Goal: Information Seeking & Learning: Find specific page/section

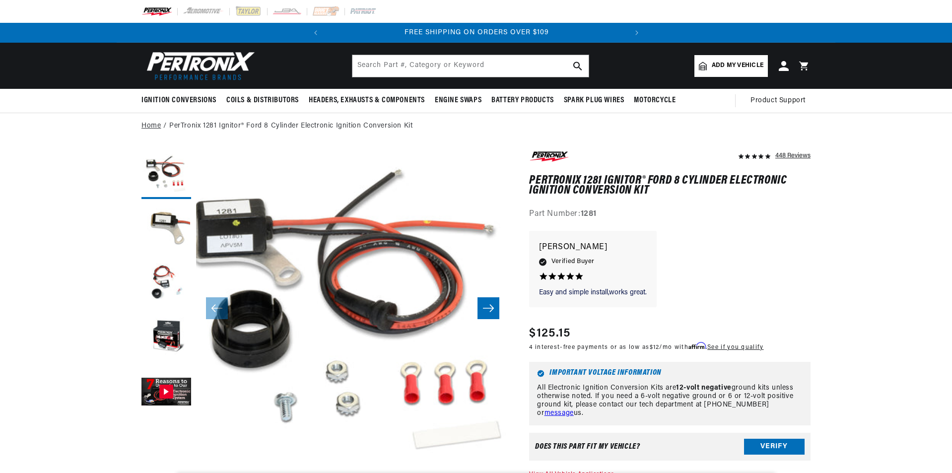
click at [150, 123] on link "Home" at bounding box center [151, 126] width 19 height 11
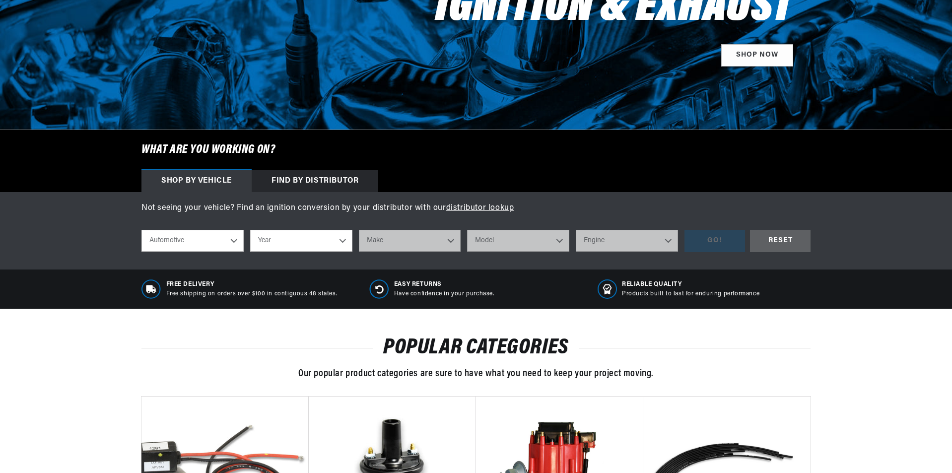
scroll to position [199, 0]
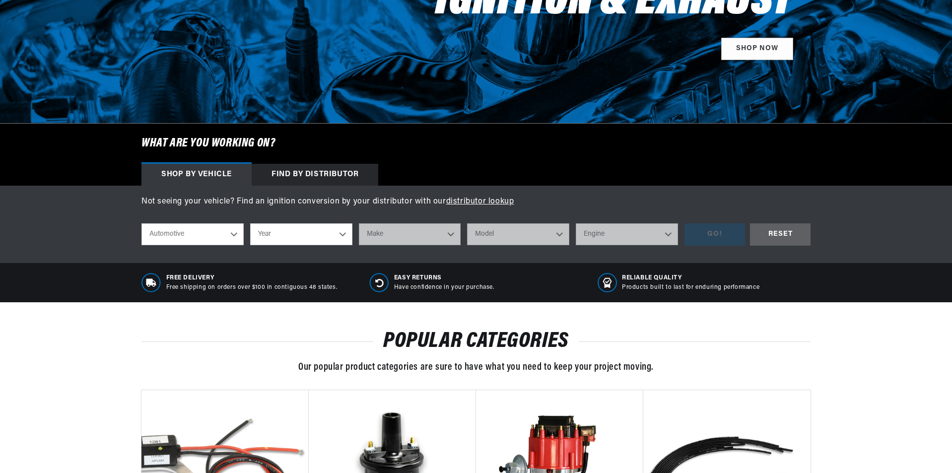
click at [319, 241] on select "Year 2026 2025 2024 2023 2022 2021 2020 2019 2018 2017 2016 2015 2014 2013 2012…" at bounding box center [301, 234] width 102 height 22
select select "1970"
click at [250, 223] on select "Year 2026 2025 2024 2023 2022 2021 2020 2019 2018 2017 2016 2015 2014 2013 2012…" at bounding box center [301, 234] width 102 height 22
select select "1970"
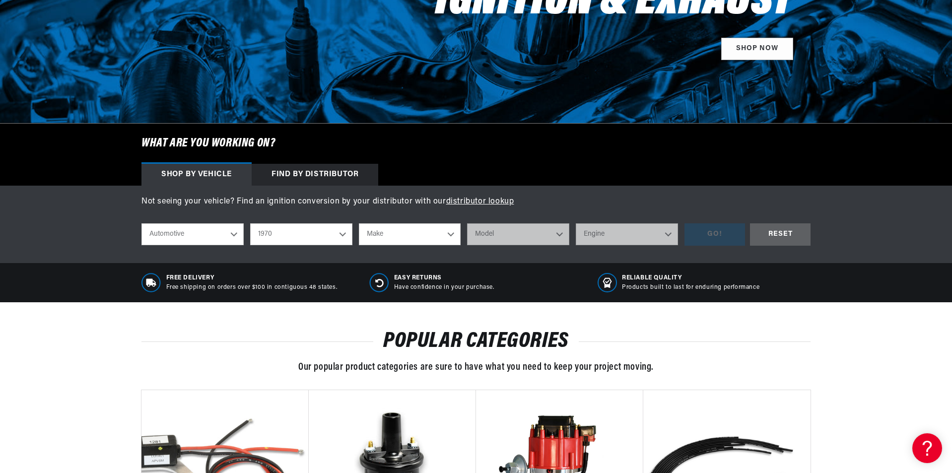
click at [439, 234] on select "Make Alfa Romeo American Motors Aston Martin Audi Austin Austin Healey Avanti B…" at bounding box center [410, 234] width 102 height 22
select select "Ford"
click at [359, 223] on select "Make Alfa Romeo American Motors Aston Martin Audi Austin Austin Healey Avanti B…" at bounding box center [410, 234] width 102 height 22
select select "Ford"
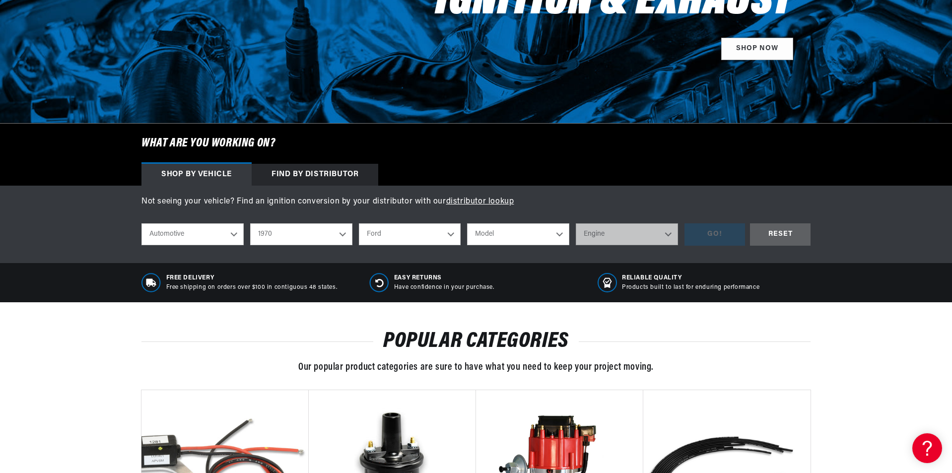
click at [533, 234] on select "Model Bronco Country Sedan Country Squire Custom Custom 500 E-100 Econoline E-2…" at bounding box center [518, 234] width 102 height 22
select select "F-100"
click at [467, 223] on select "Model Bronco Country Sedan Country Squire Custom Custom 500 E-100 Econoline E-2…" at bounding box center [518, 234] width 102 height 22
select select "F-100"
click at [663, 229] on select "Engine 289cid / 4.7L 302cid / 5.0L 360cid / 5.9L 390cid / 6.4L" at bounding box center [627, 234] width 102 height 22
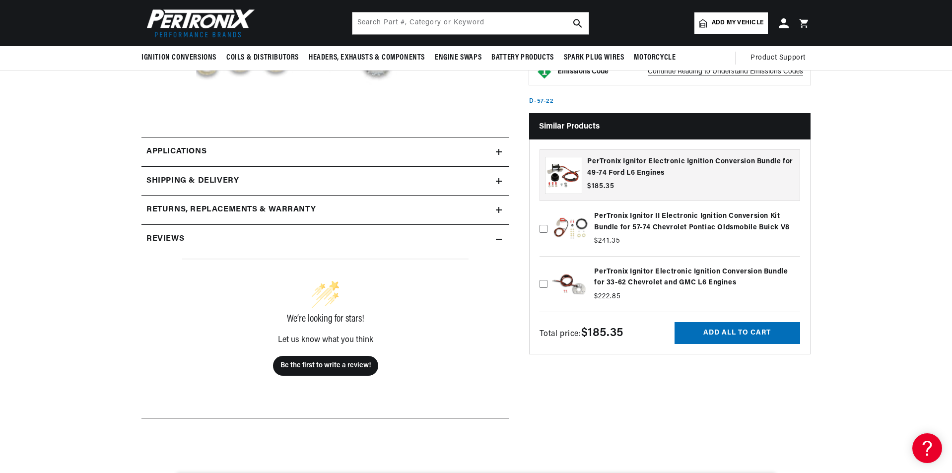
scroll to position [348, 0]
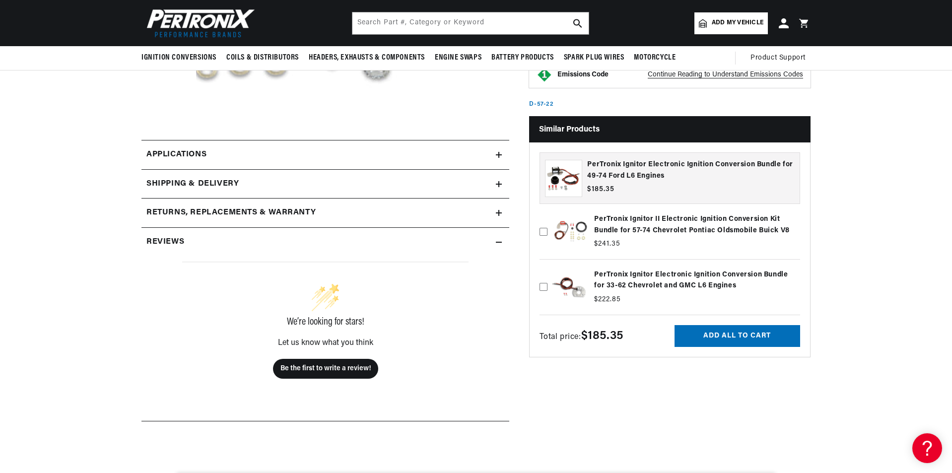
click at [495, 160] on link "Applications" at bounding box center [326, 155] width 368 height 30
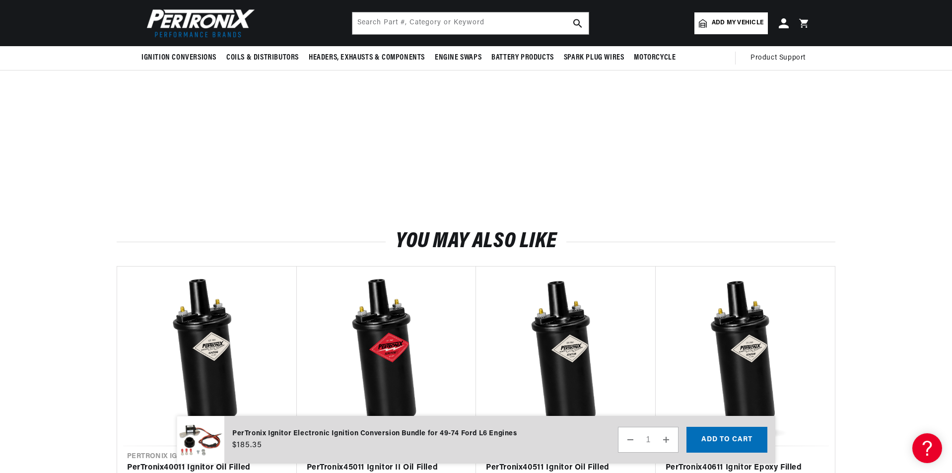
scroll to position [0, 115]
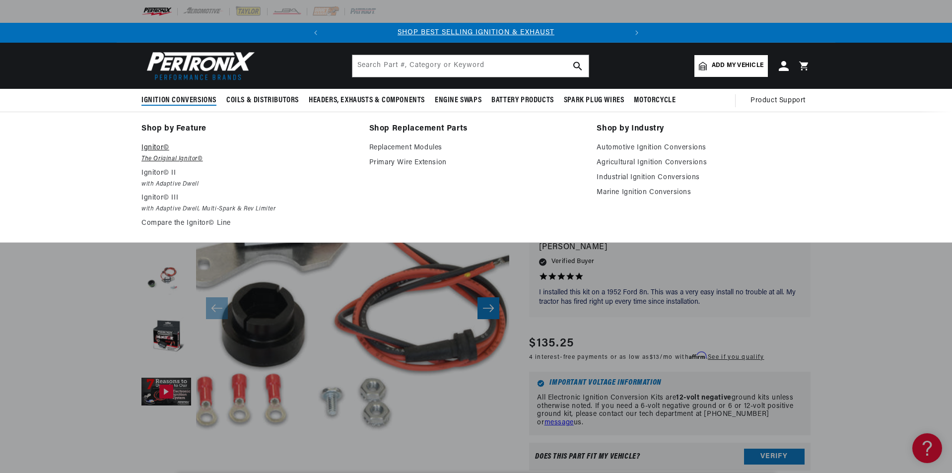
click at [151, 146] on p "Ignitor©" at bounding box center [249, 148] width 214 height 12
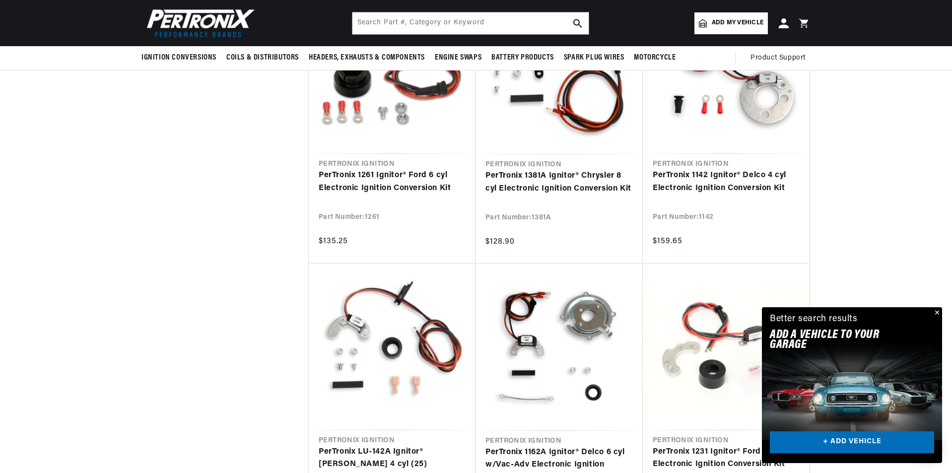
scroll to position [1036, 0]
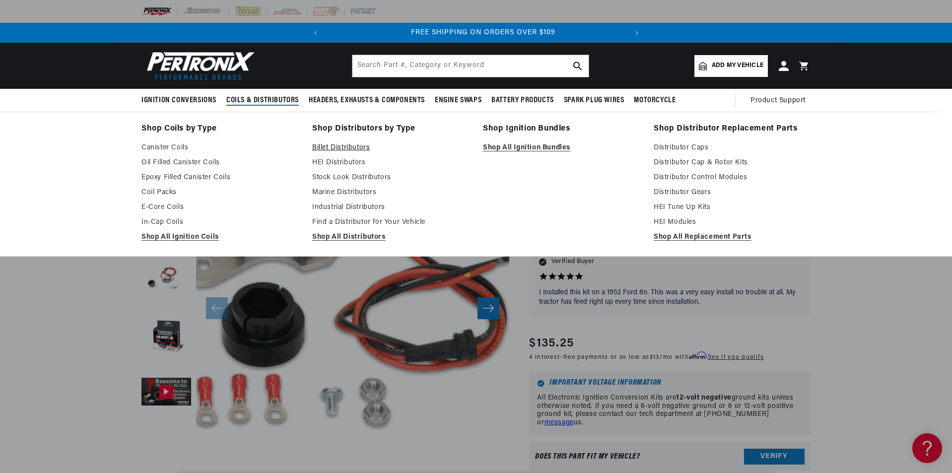
scroll to position [0, 301]
click at [377, 176] on link "Stock Look Distributors" at bounding box center [390, 178] width 157 height 12
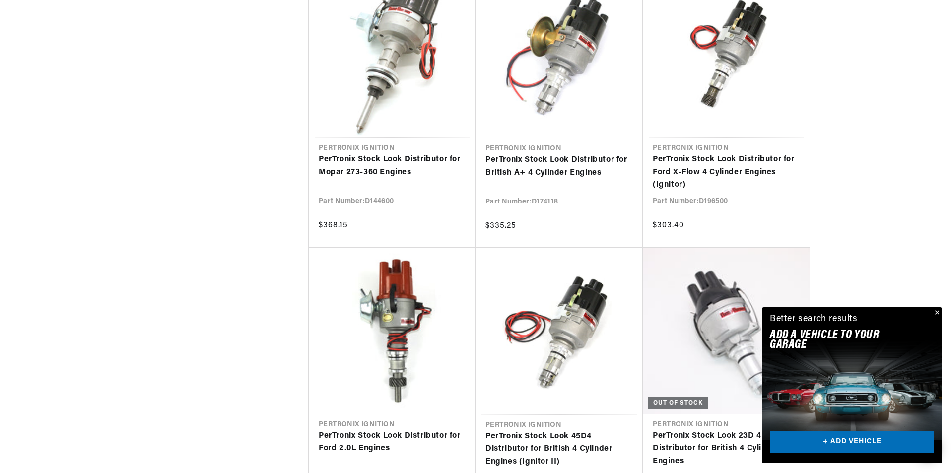
scroll to position [1539, 0]
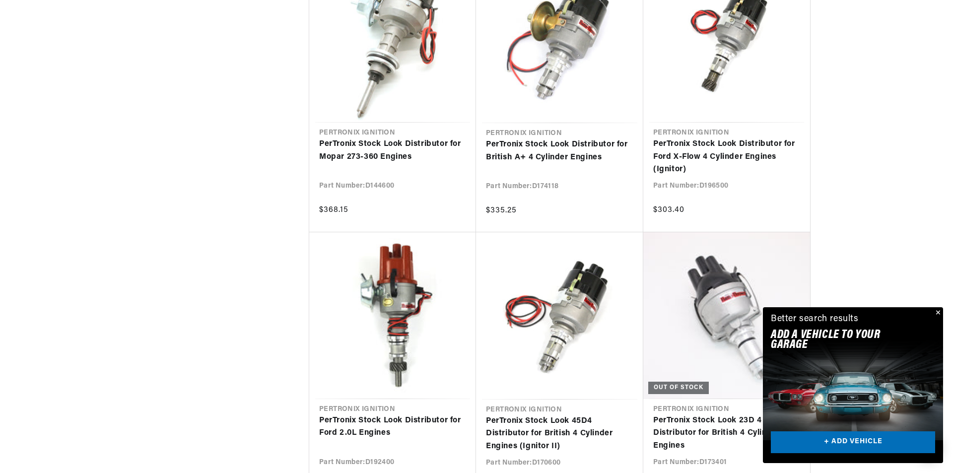
click at [936, 310] on div "Close dialog FIND THE RIGHT PARTS Take our quick quiz using the button below, a…" at bounding box center [476, 236] width 953 height 473
click at [937, 313] on button "Close" at bounding box center [936, 313] width 12 height 12
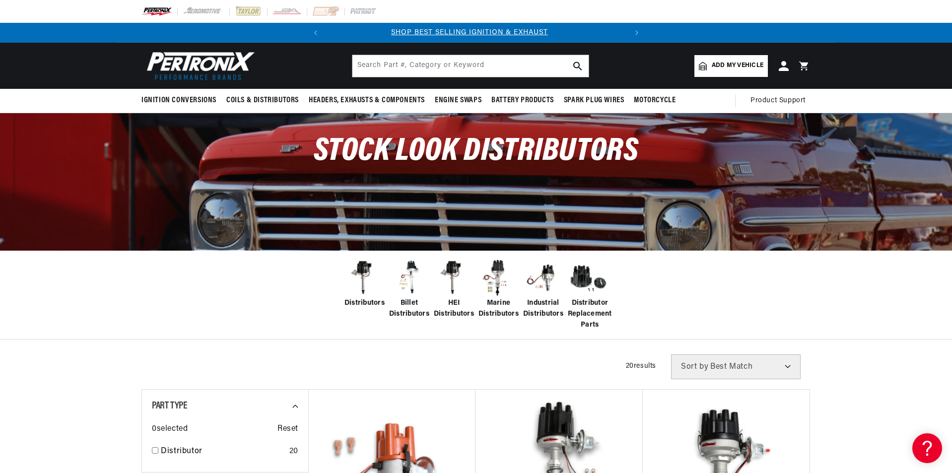
scroll to position [0, 0]
click at [744, 64] on span "Add my vehicle" at bounding box center [738, 65] width 52 height 9
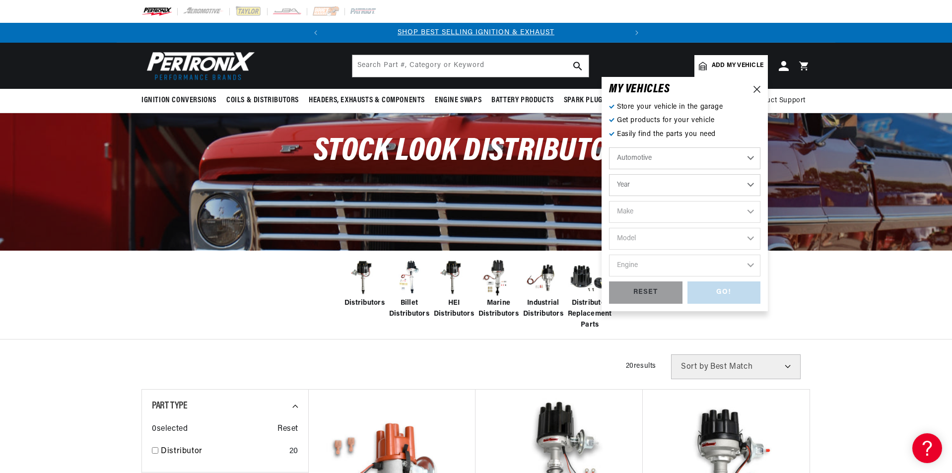
click at [681, 184] on select "Year 2026 2025 2024 2023 2022 2021 2020 2019 2018 2017 2016 2015 2014 2013 2012…" at bounding box center [684, 185] width 151 height 22
select select "1970"
click at [609, 174] on select "Year 2026 2025 2024 2023 2022 2021 2020 2019 2018 2017 2016 2015 2014 2013 2012…" at bounding box center [684, 185] width 151 height 22
select select "1970"
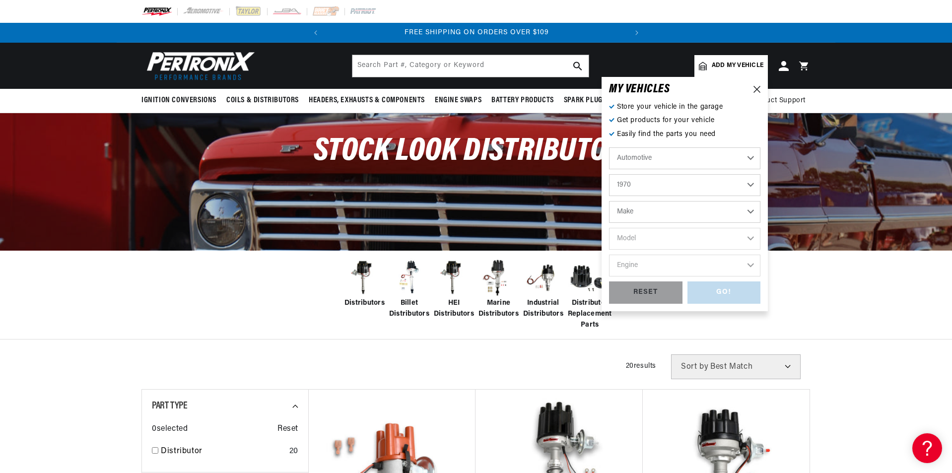
click at [681, 214] on select "Make Alfa Romeo American Motors Aston Martin Audi Austin Austin Healey Avanti B…" at bounding box center [684, 212] width 151 height 22
select select "Ford"
click at [609, 201] on select "Make Alfa Romeo American Motors Aston Martin Audi Austin Austin Healey Avanti B…" at bounding box center [684, 212] width 151 height 22
select select "Ford"
click at [677, 234] on select "Model Bronco Country Sedan Country Squire Custom Custom 500 E-100 Econoline E-2…" at bounding box center [684, 239] width 151 height 22
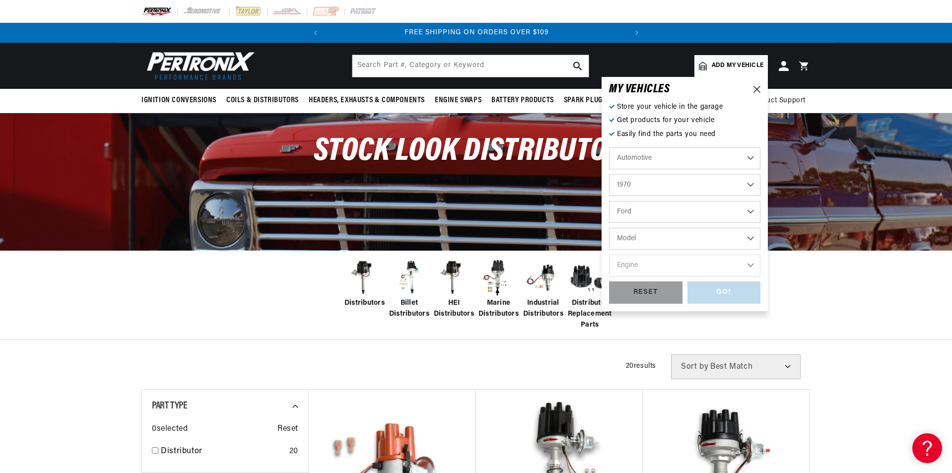
select select "F-100"
click at [609, 228] on select "Model Bronco Country Sedan Country Squire Custom Custom 500 E-100 Econoline E-2…" at bounding box center [684, 239] width 151 height 22
select select "F-100"
click at [667, 266] on select "Engine 289cid / 4.7L 302cid / 5.0L 360cid / 5.9L 390cid / 6.4L" at bounding box center [684, 266] width 151 height 22
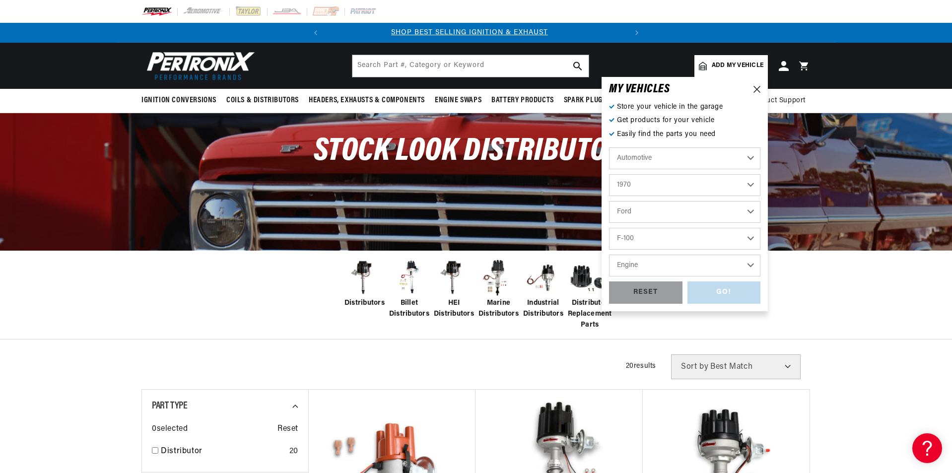
scroll to position [0, 0]
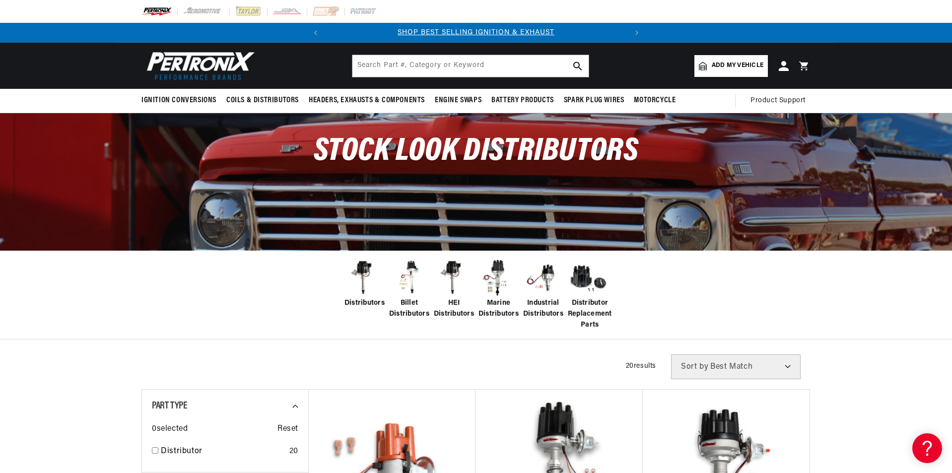
click at [859, 286] on div "Distributors Billet Distributors HEI Distributors Marine Distributors Industria…" at bounding box center [476, 294] width 952 height 89
click at [424, 67] on input "text" at bounding box center [471, 66] width 236 height 22
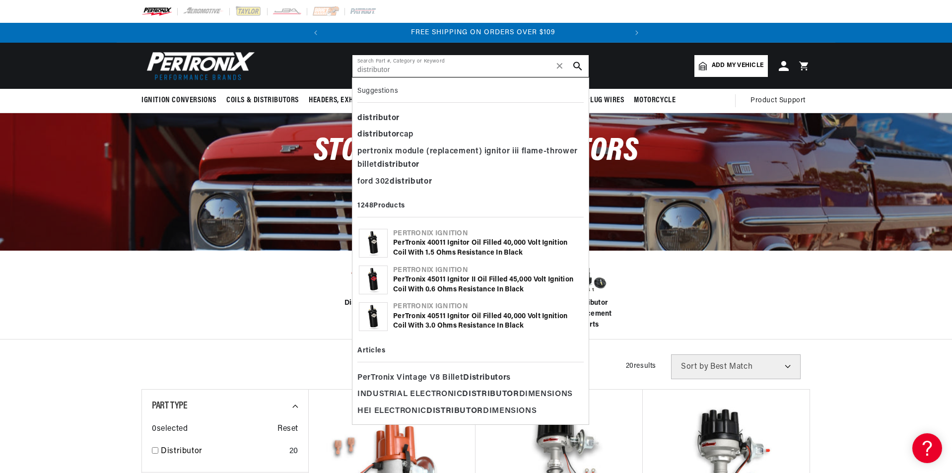
scroll to position [0, 301]
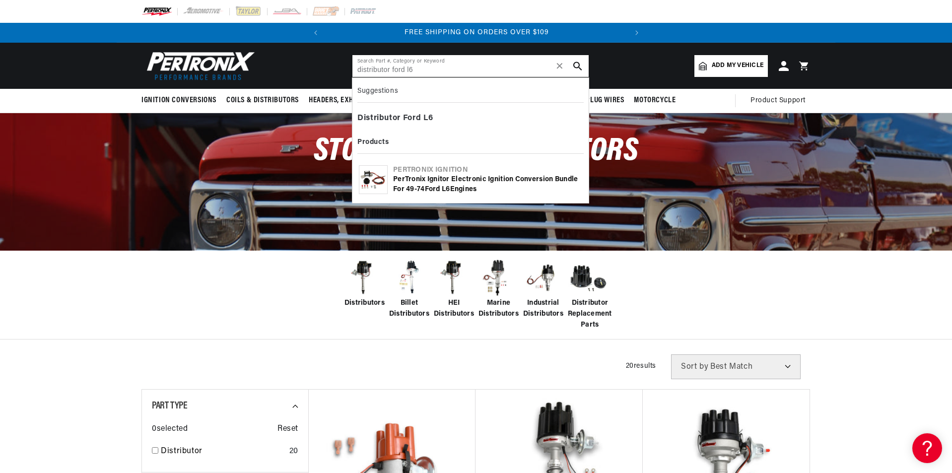
type input "distributor ford l6"
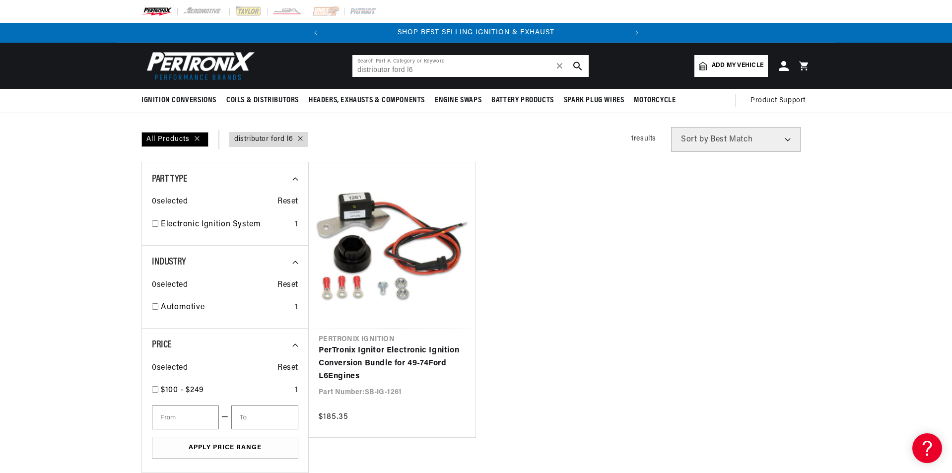
click at [408, 68] on input "distributor ford l6" at bounding box center [471, 66] width 236 height 22
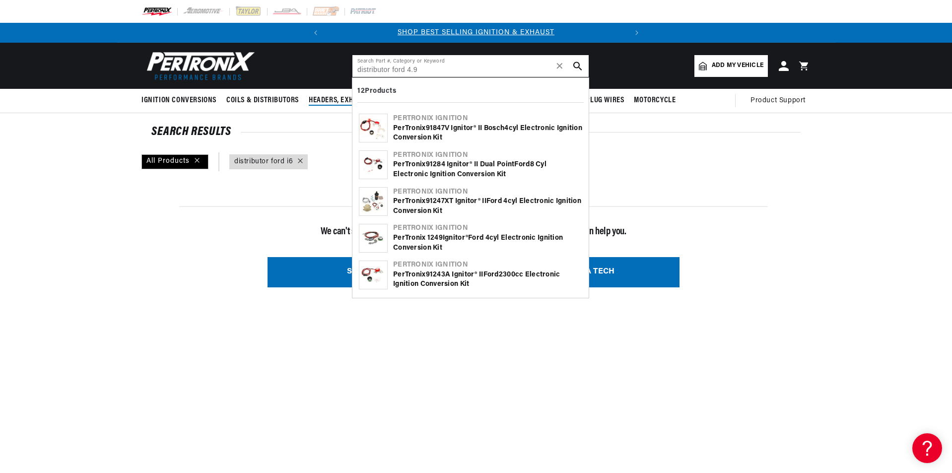
type input "distributor ford 4.9"
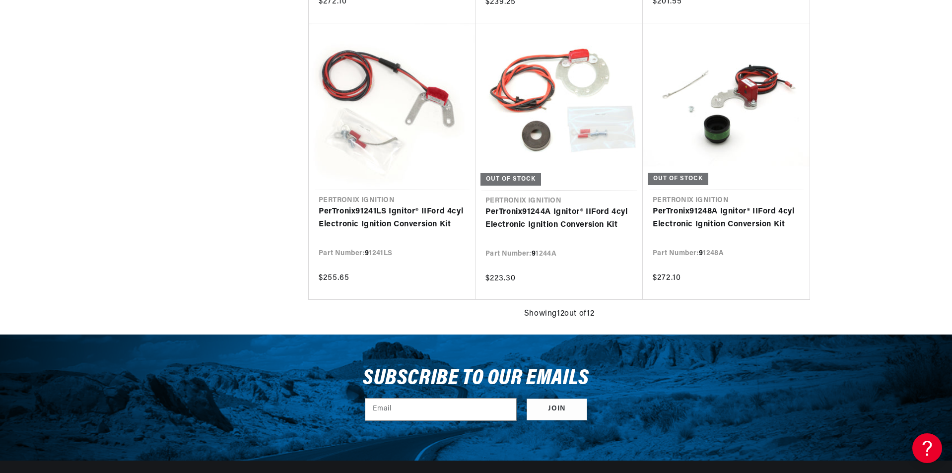
scroll to position [0, 301]
